Goal: Find specific page/section: Find specific page/section

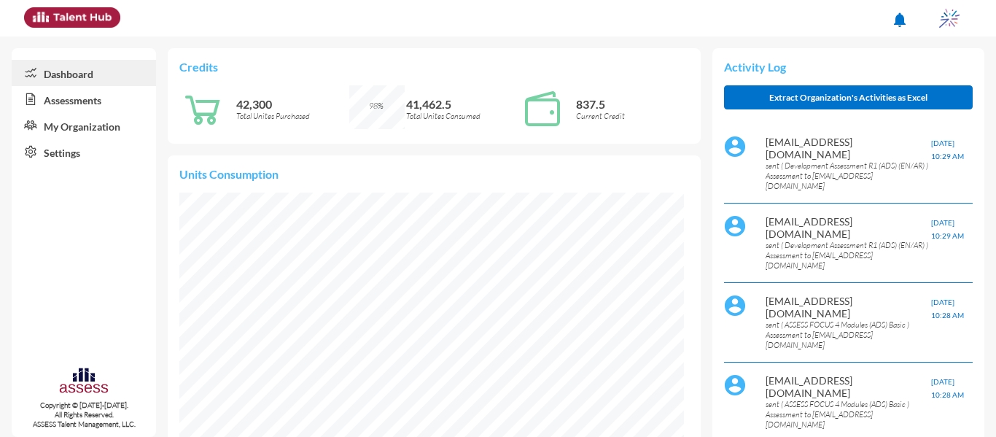
scroll to position [115, 229]
click at [72, 97] on link "Assessments" at bounding box center [84, 99] width 144 height 26
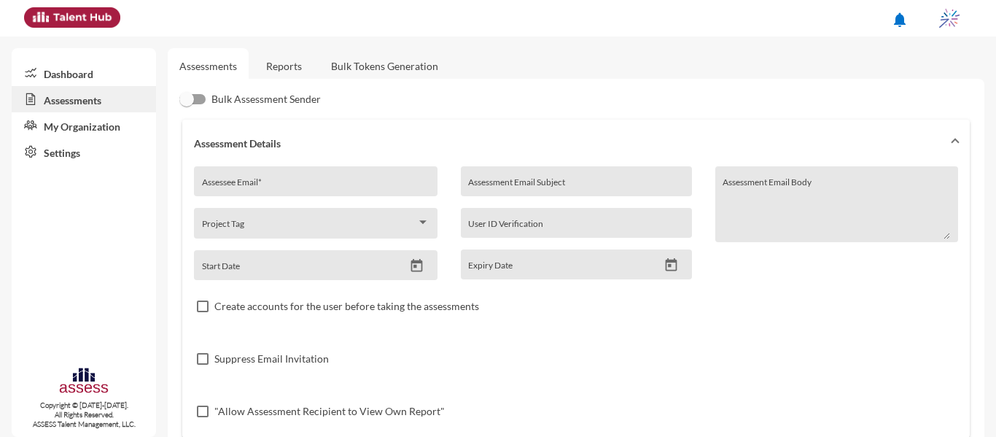
click at [298, 72] on link "Reports" at bounding box center [284, 66] width 59 height 36
